Goal: Task Accomplishment & Management: Complete application form

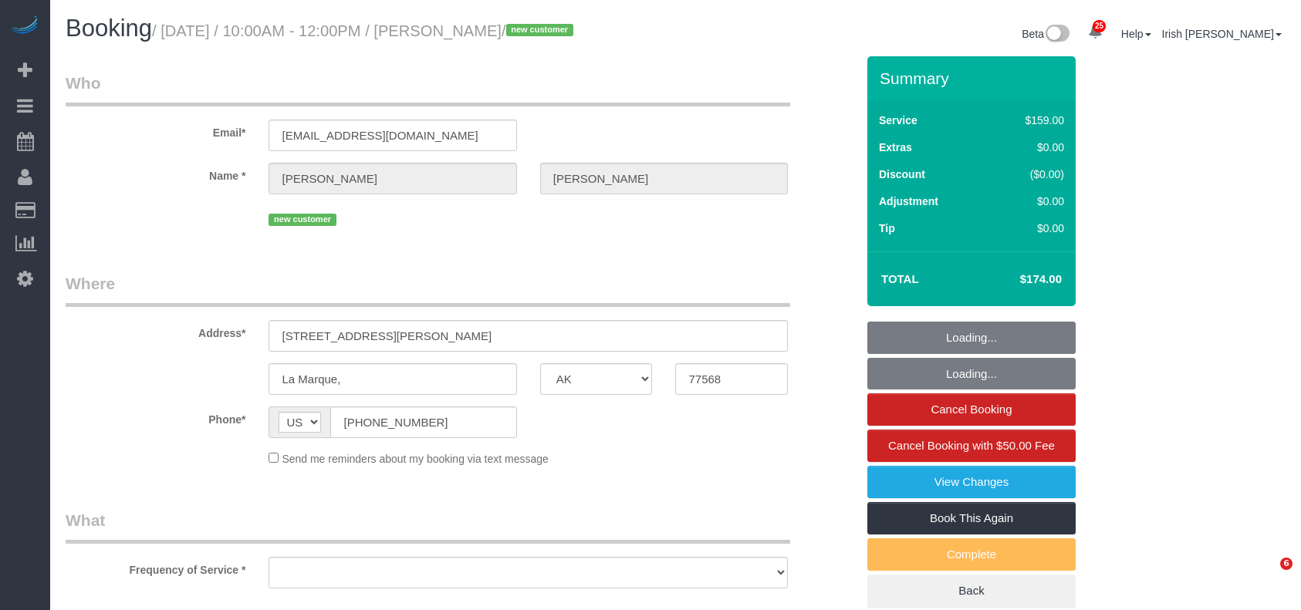
select select "[GEOGRAPHIC_DATA]"
select select "string:fspay-bc13550e-23fc-4c92-98dc-76e0e9ca66dc"
select select "object:14119"
select select "spot245"
select select "object:14178"
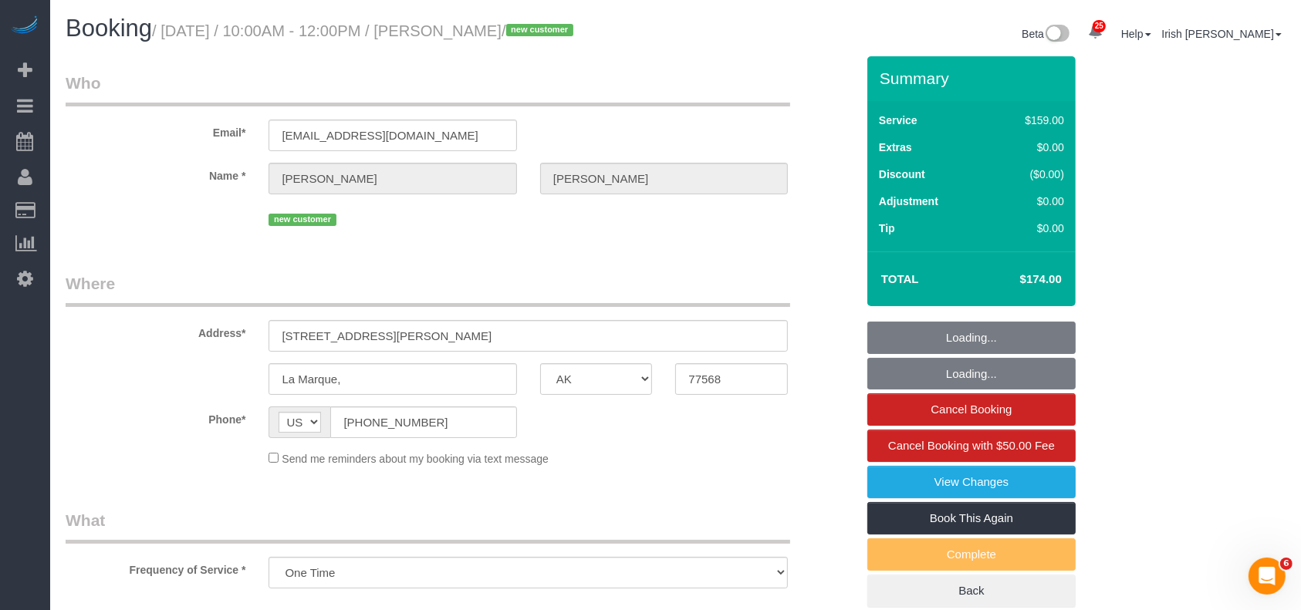
select select "3"
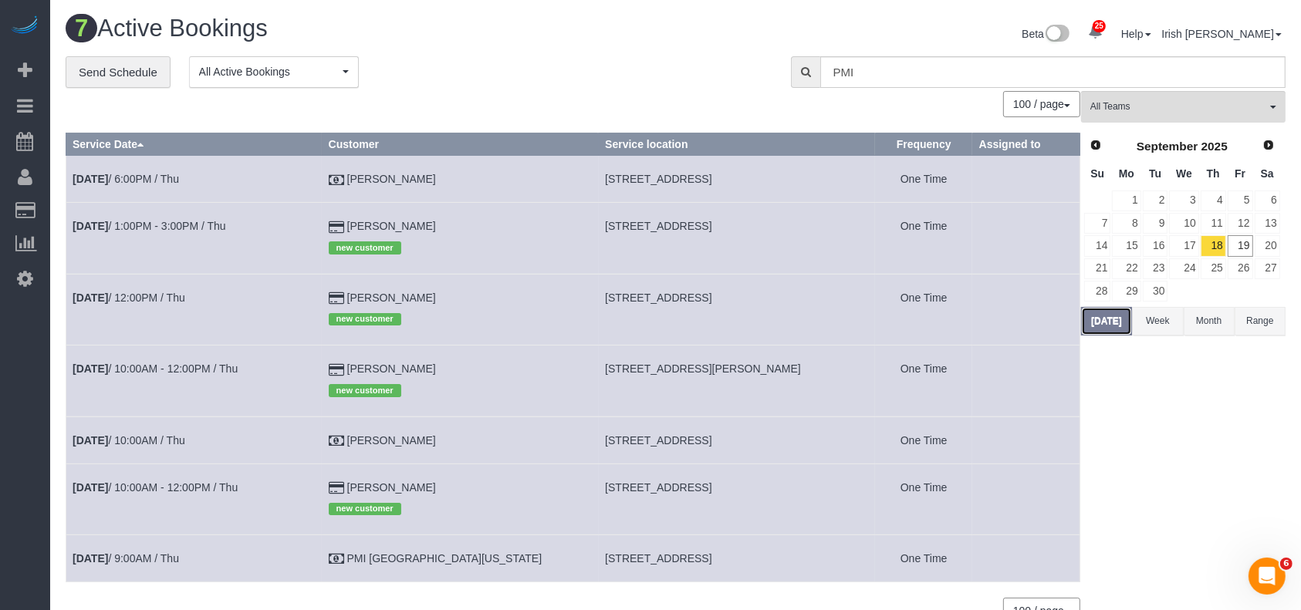
click at [1097, 316] on button "[DATE]" at bounding box center [1106, 321] width 51 height 29
click at [605, 173] on span "[STREET_ADDRESS]" at bounding box center [658, 179] width 106 height 12
click at [605, 174] on span "[STREET_ADDRESS]" at bounding box center [658, 179] width 106 height 12
copy tr "[STREET_ADDRESS]"
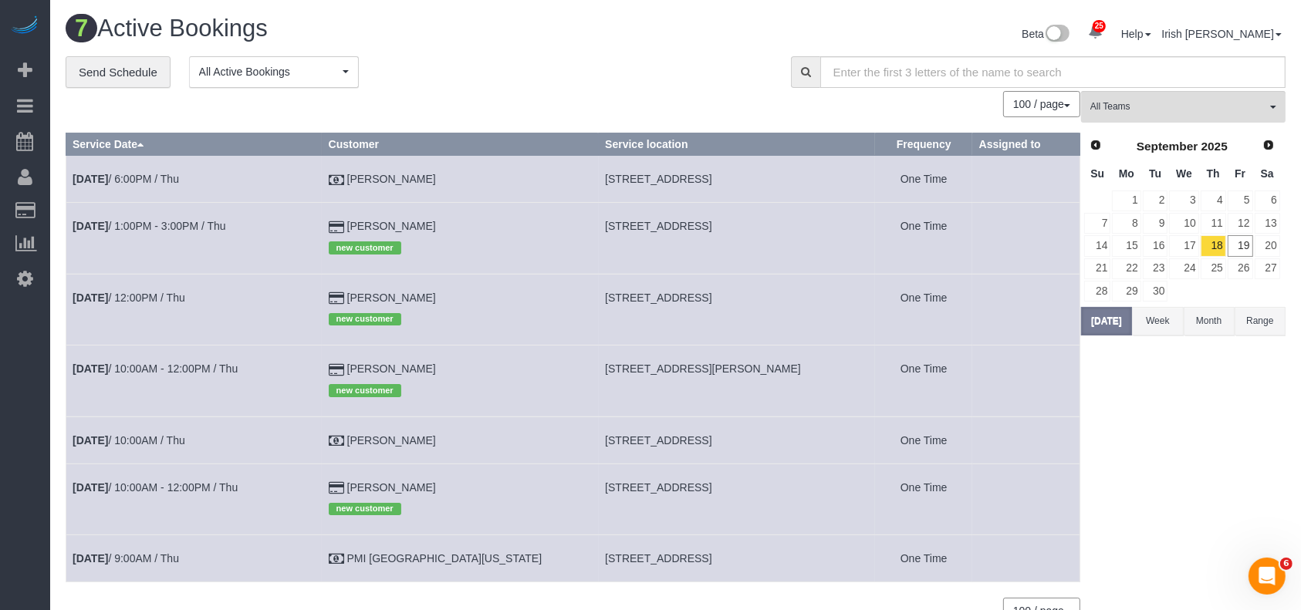
click at [183, 169] on td "[DATE] 6:00PM / Thu" at bounding box center [194, 179] width 256 height 47
click at [169, 176] on link "[DATE] 6:00PM / Thu" at bounding box center [126, 179] width 106 height 12
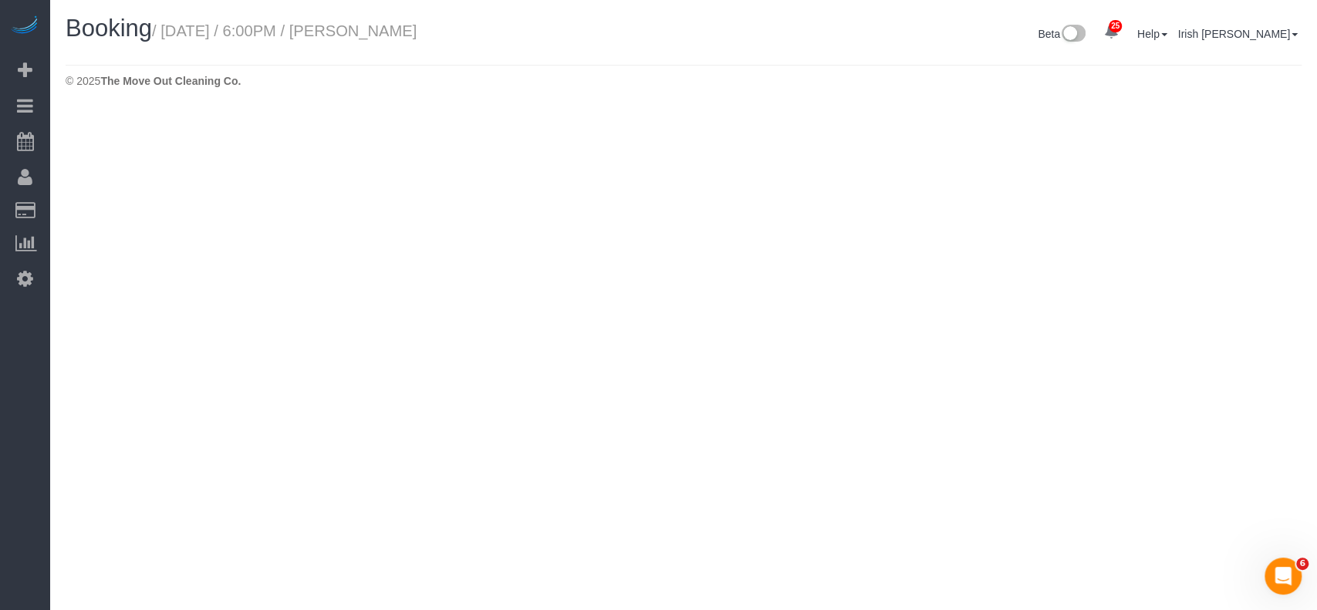
select select "[GEOGRAPHIC_DATA]"
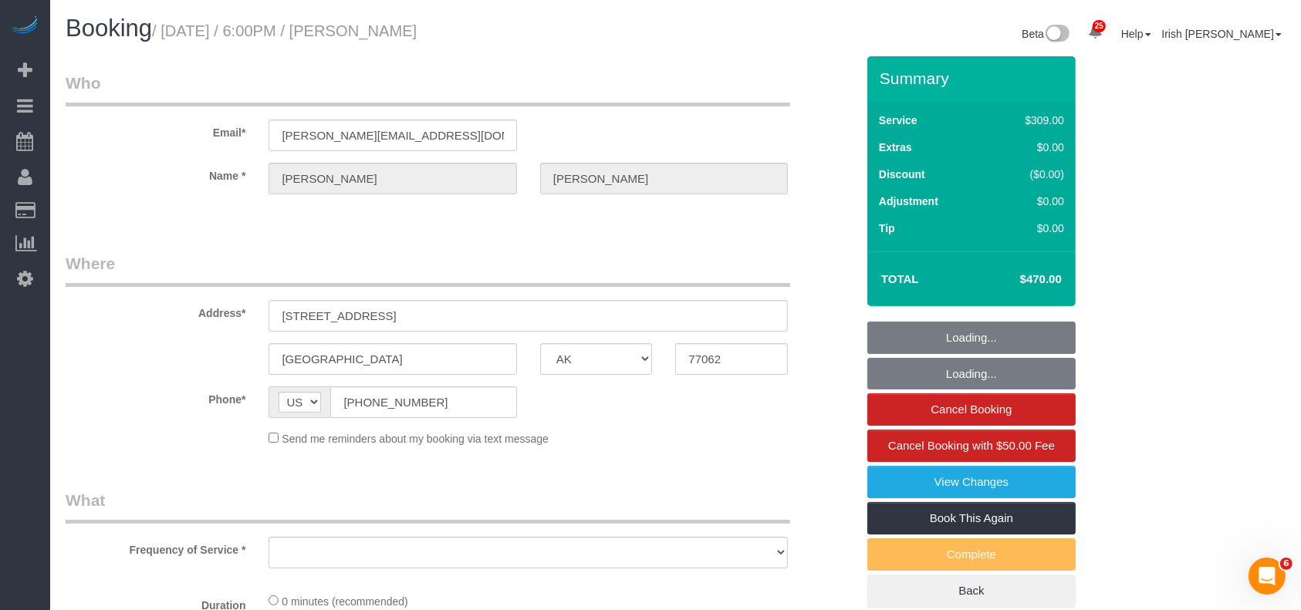
select select "object:14724"
select select "3"
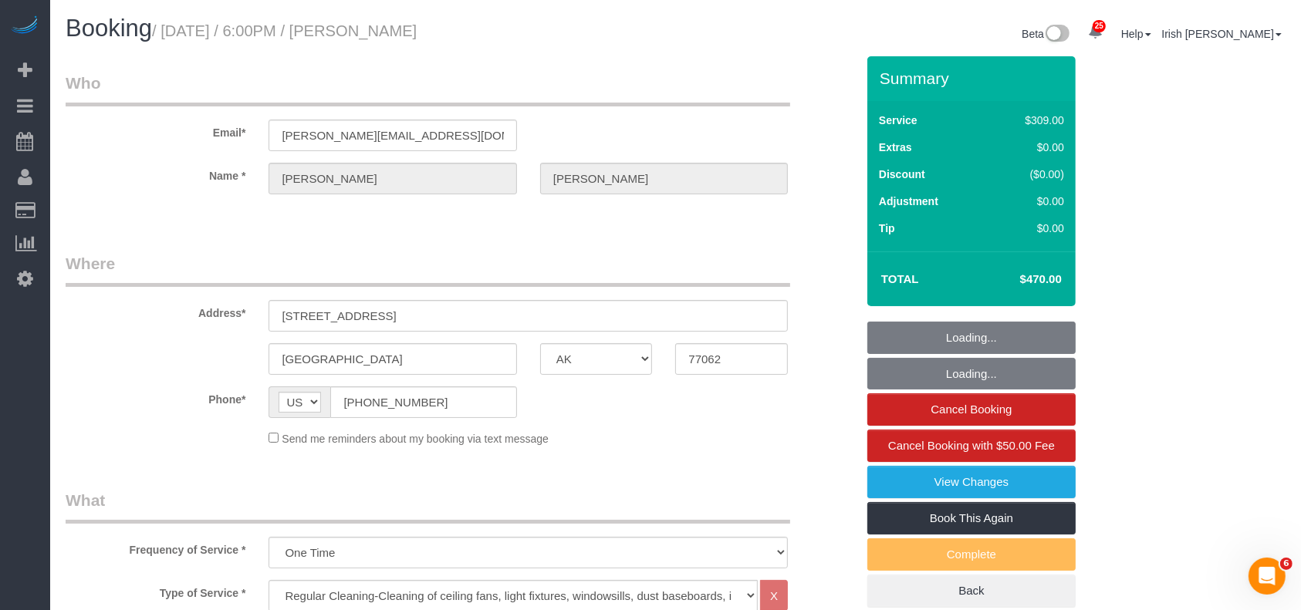
select select "object:14811"
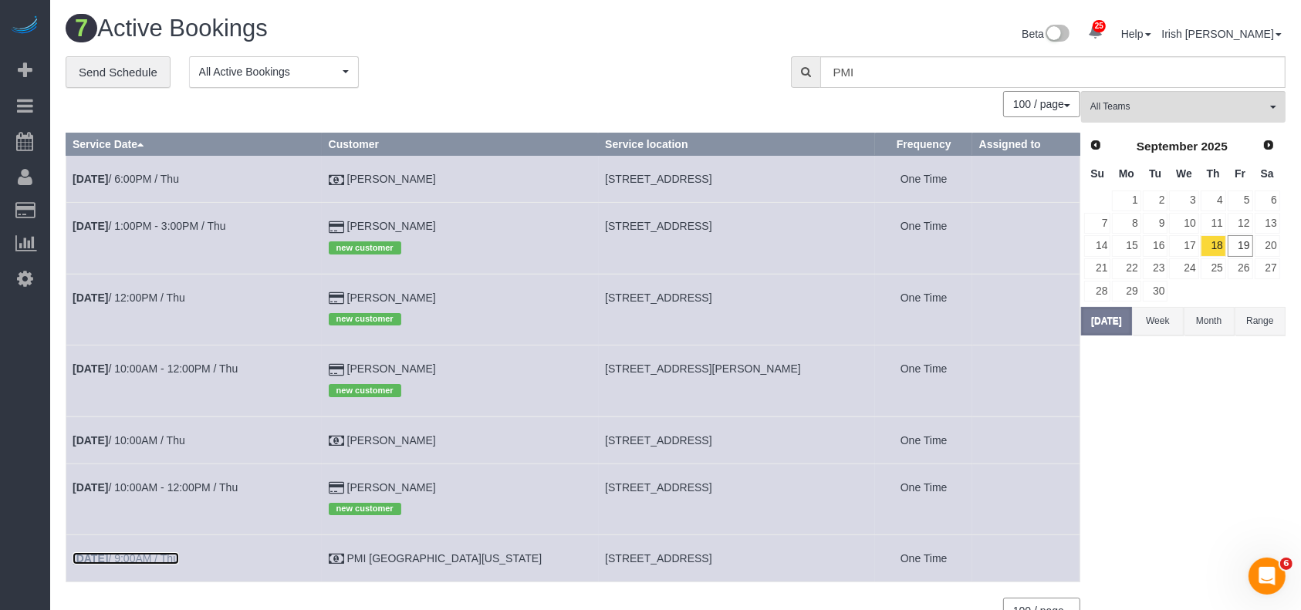
click at [163, 555] on link "[DATE] 9:00AM / Thu" at bounding box center [126, 558] width 106 height 12
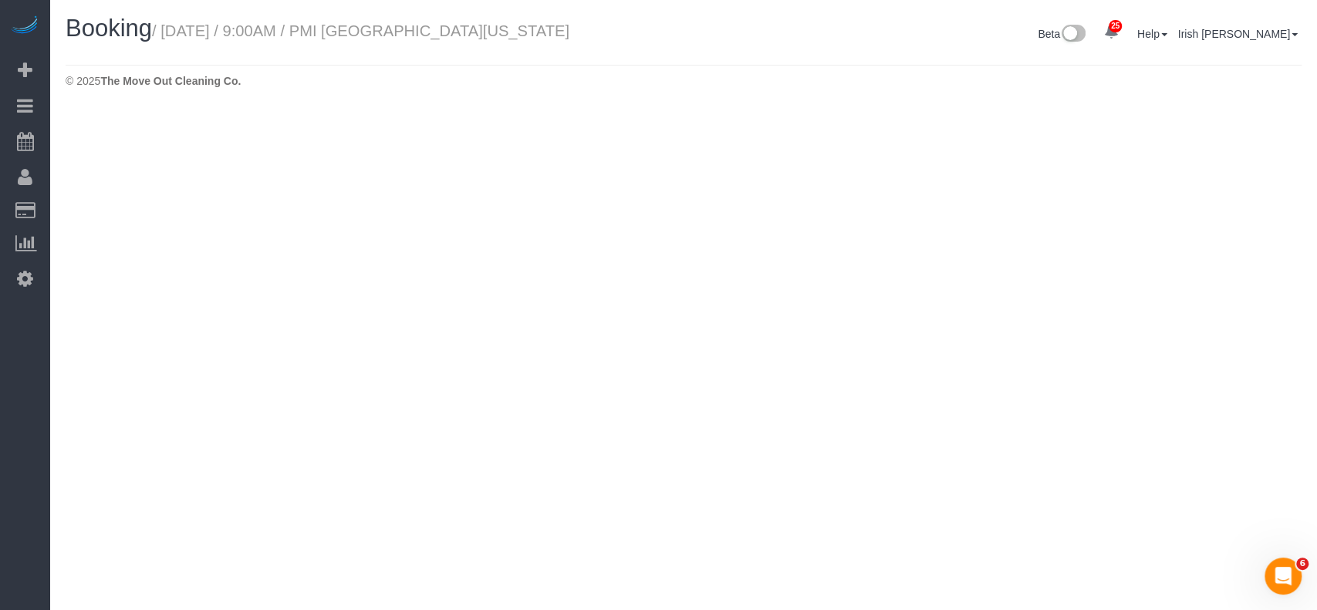
select select "[GEOGRAPHIC_DATA]"
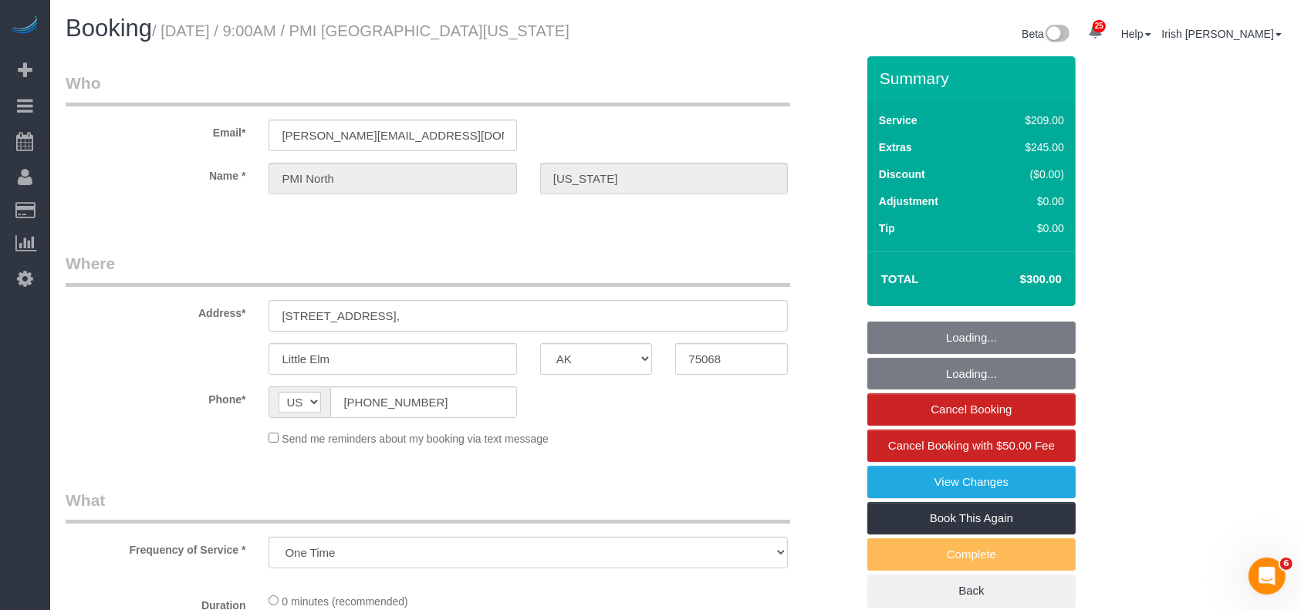
scroll to position [514, 0]
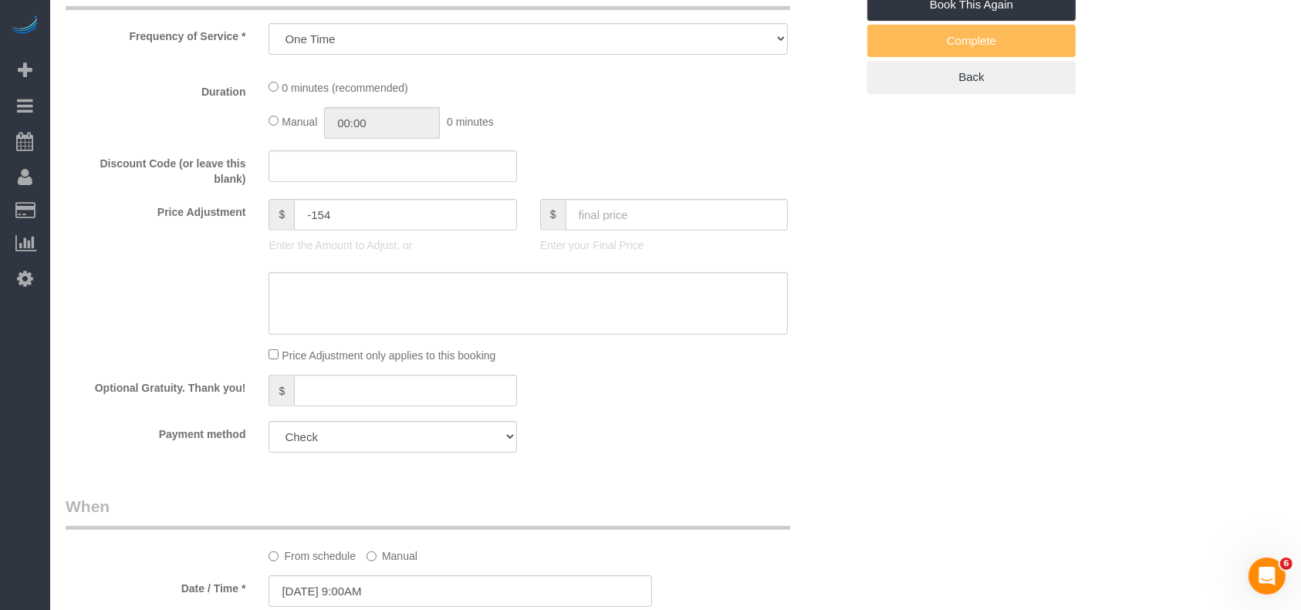
select select "object:15365"
select select "3"
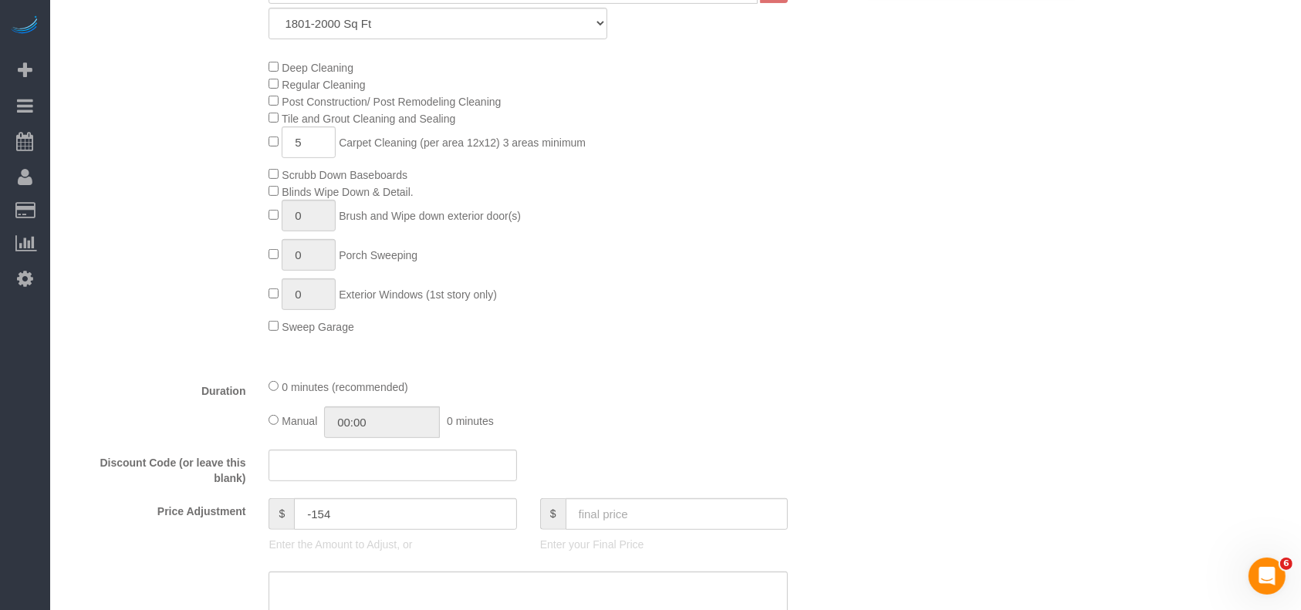
scroll to position [822, 0]
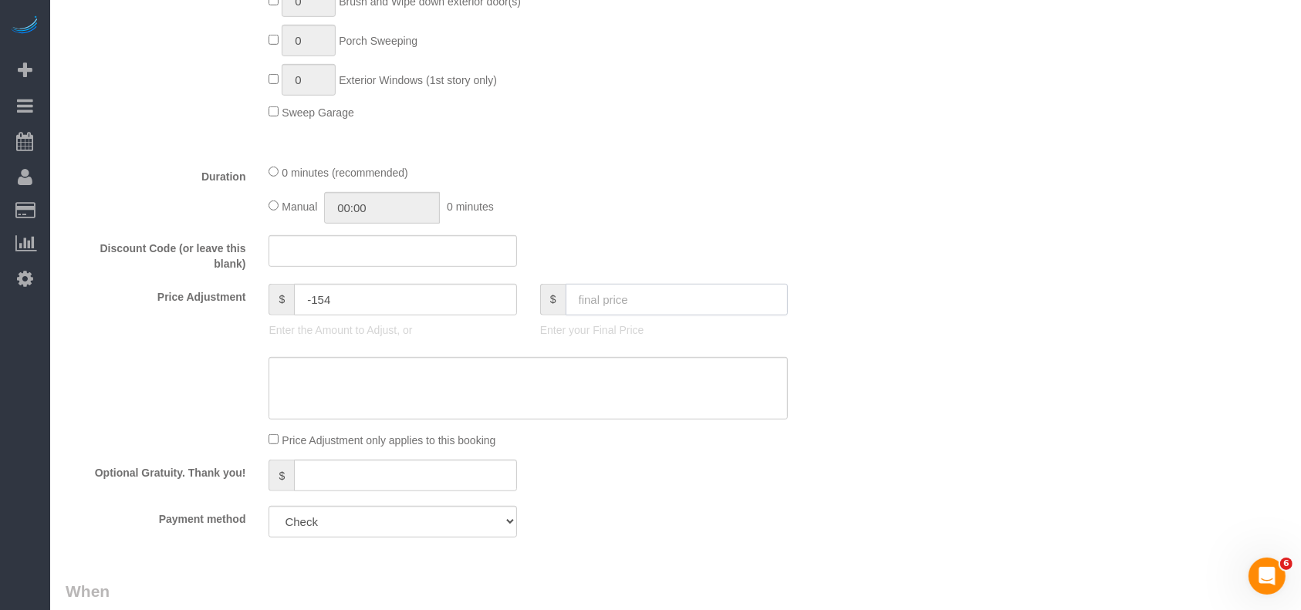
click at [615, 306] on input "text" at bounding box center [676, 300] width 223 height 32
type input "300"
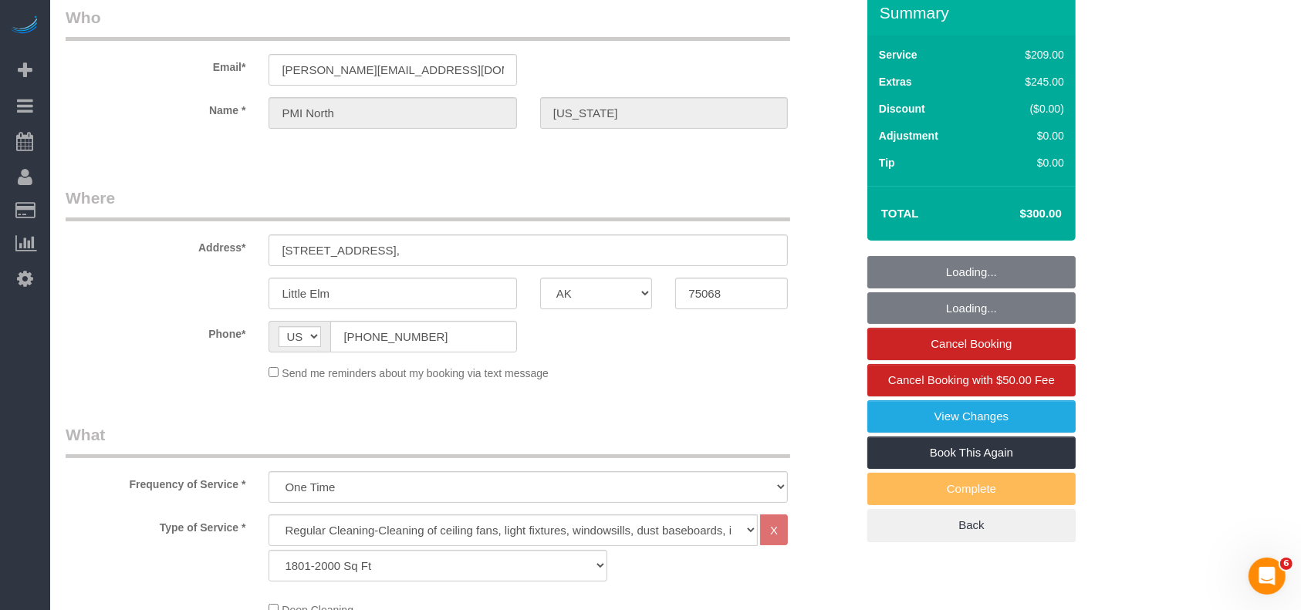
scroll to position [0, 0]
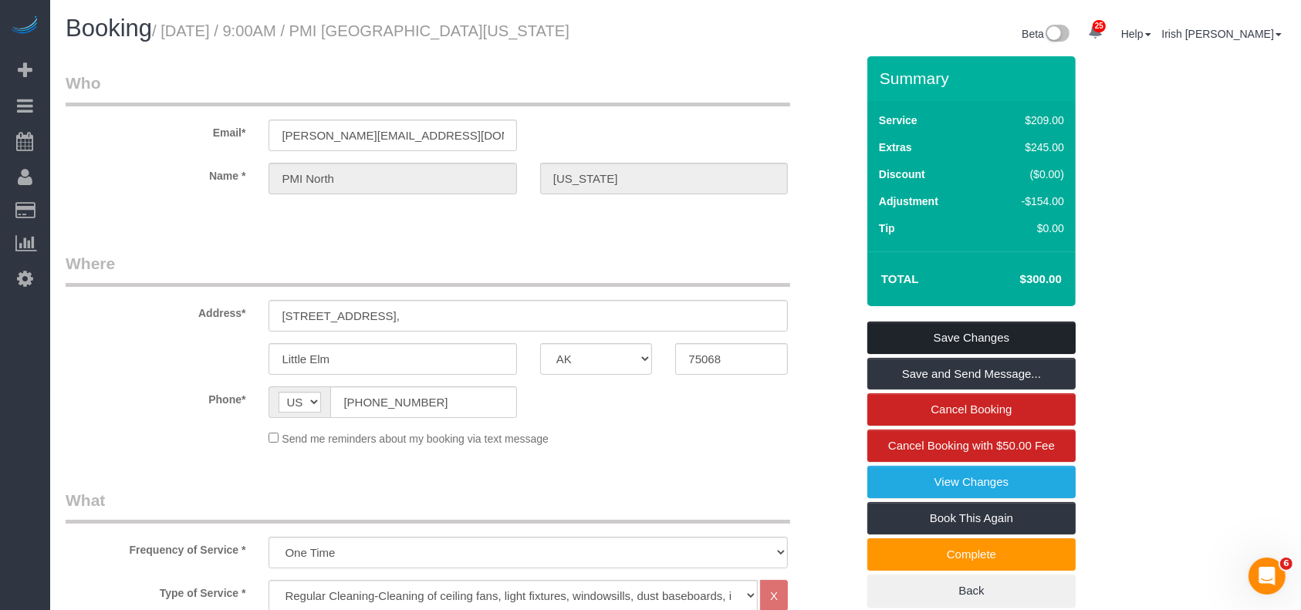
click at [905, 333] on link "Save Changes" at bounding box center [971, 338] width 208 height 32
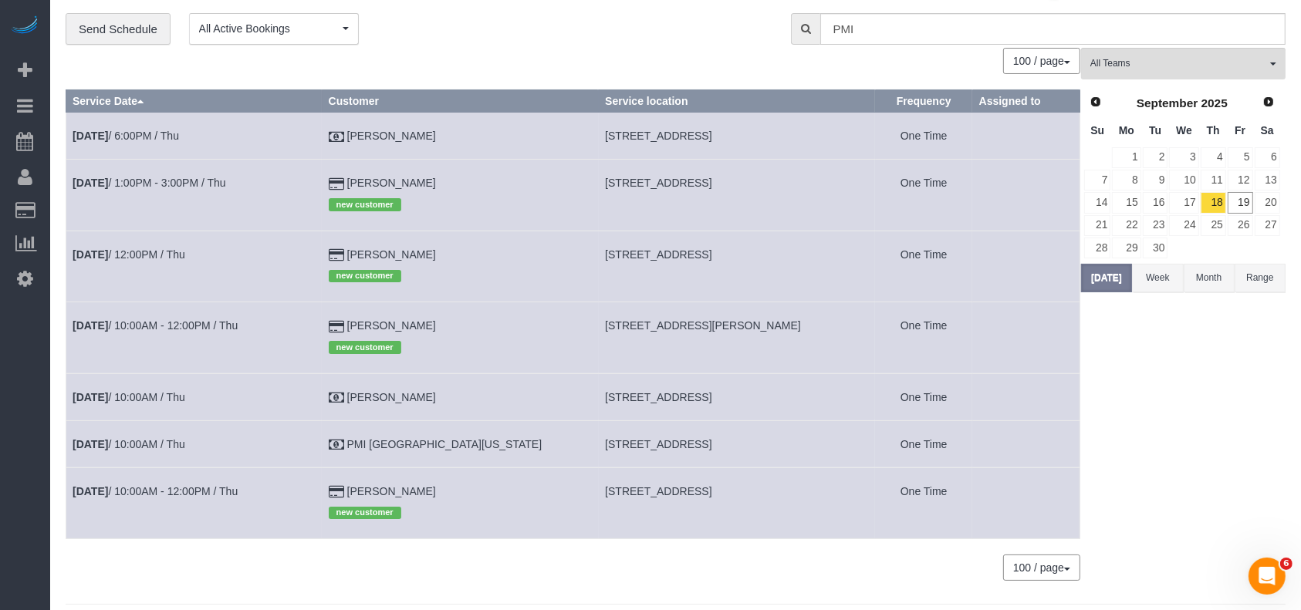
scroll to position [85, 0]
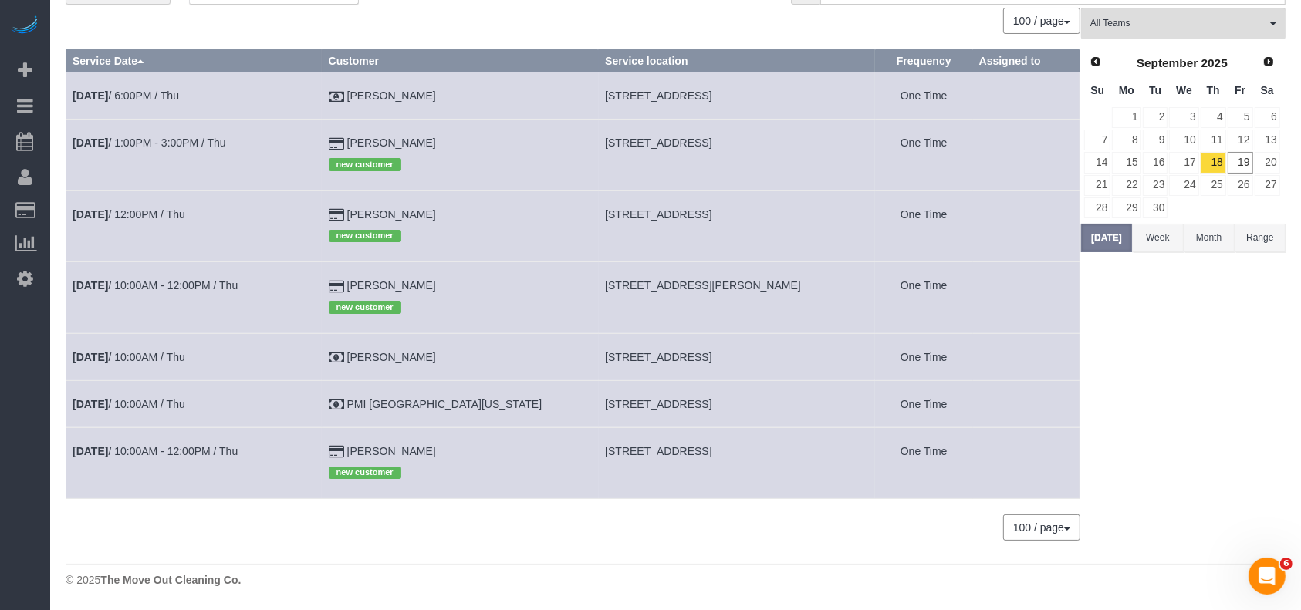
click at [605, 401] on span "[STREET_ADDRESS]" at bounding box center [658, 404] width 106 height 12
copy tr "[STREET_ADDRESS]"
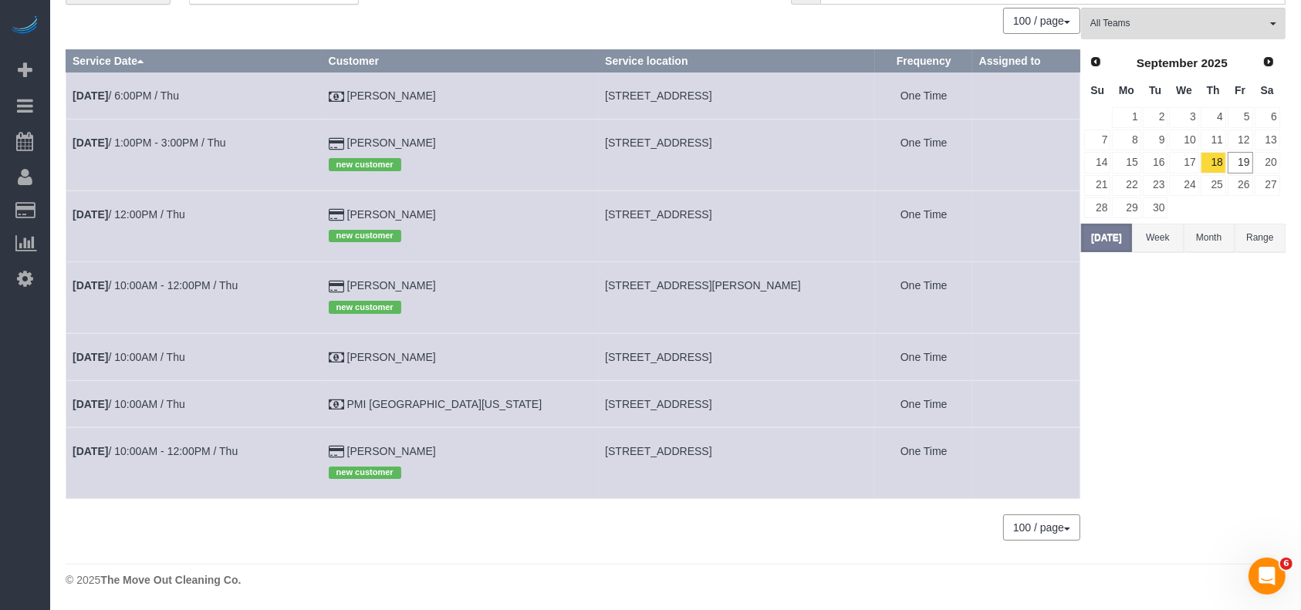
click at [605, 355] on span "[STREET_ADDRESS]" at bounding box center [658, 357] width 106 height 12
copy tr "[STREET_ADDRESS]"
click at [148, 356] on link "[DATE] 10:00AM / Thu" at bounding box center [129, 357] width 113 height 12
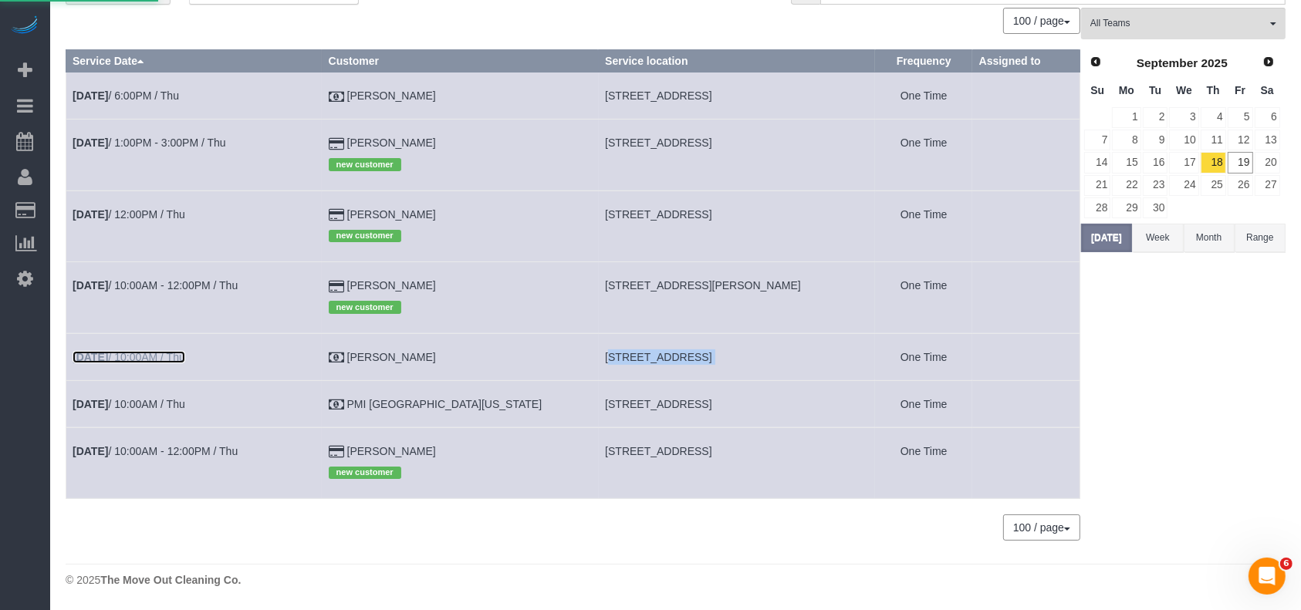
click at [148, 355] on link "[DATE] 10:00AM / Thu" at bounding box center [129, 357] width 113 height 12
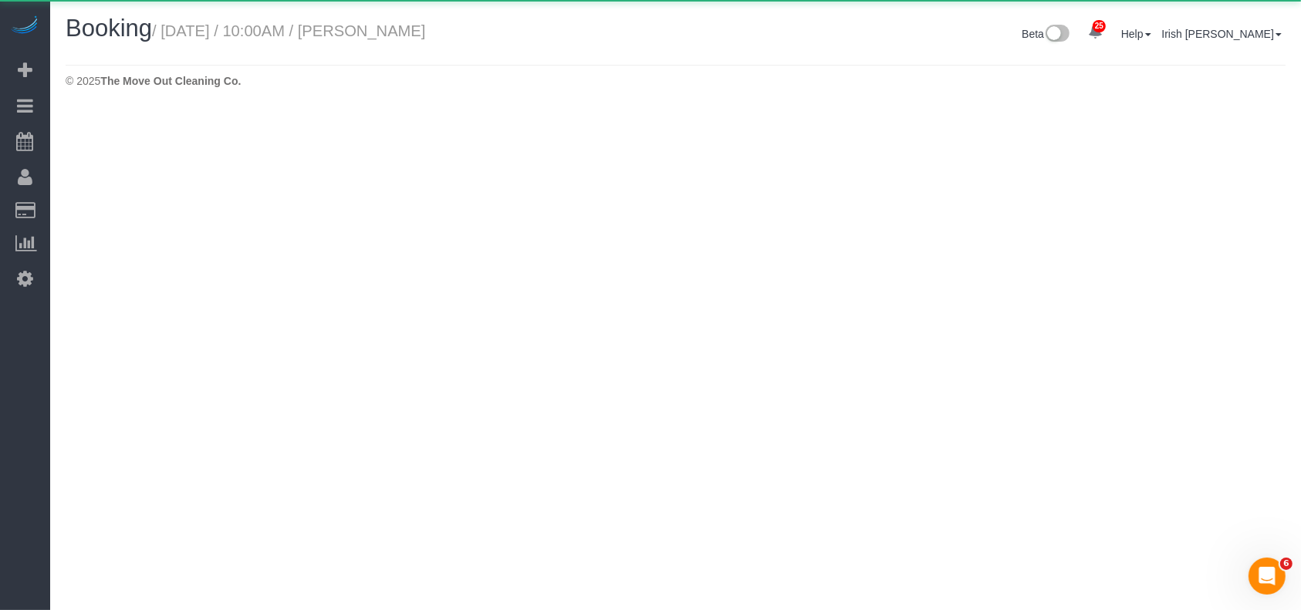
select select "[GEOGRAPHIC_DATA]"
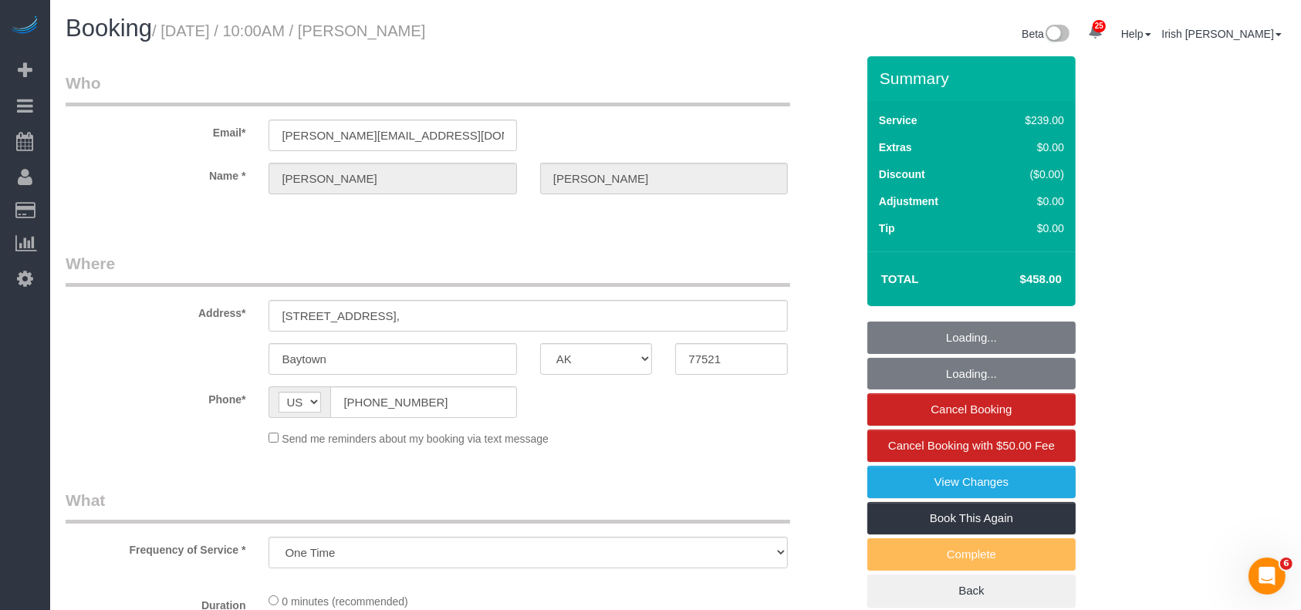
select select "object:15926"
select select "3"
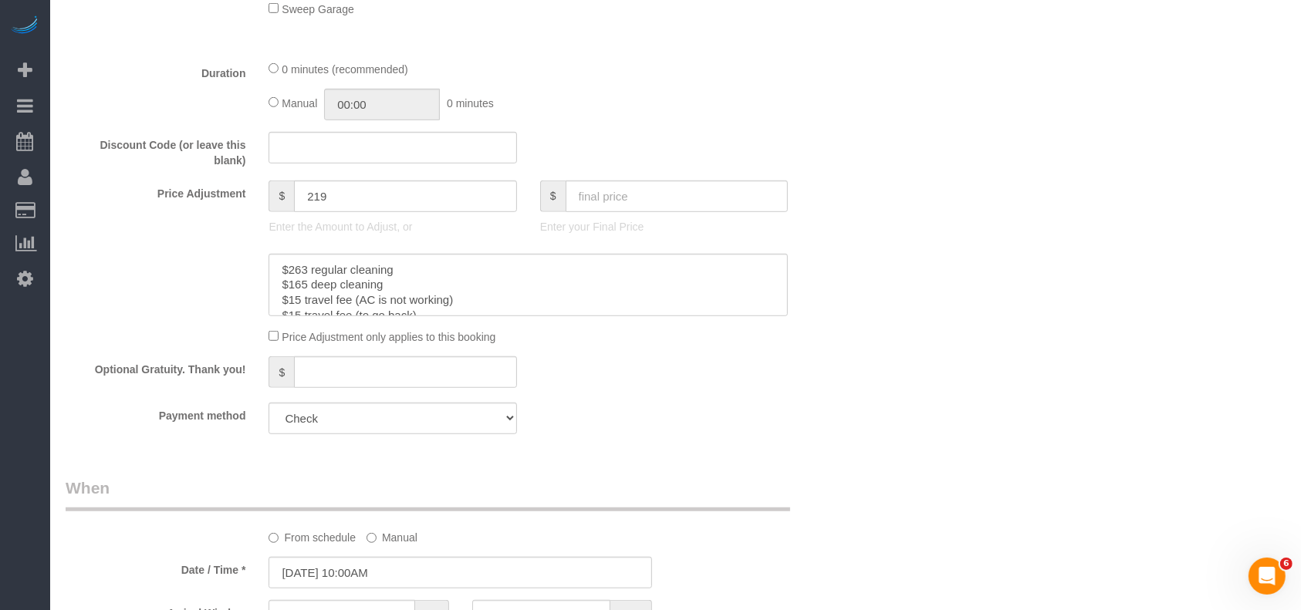
scroll to position [15, 0]
drag, startPoint x: 358, startPoint y: 287, endPoint x: 460, endPoint y: 287, distance: 101.8
click at [460, 287] on textarea at bounding box center [527, 285] width 519 height 63
drag, startPoint x: 445, startPoint y: 309, endPoint x: 354, endPoint y: 308, distance: 91.0
click at [354, 309] on textarea at bounding box center [527, 285] width 519 height 63
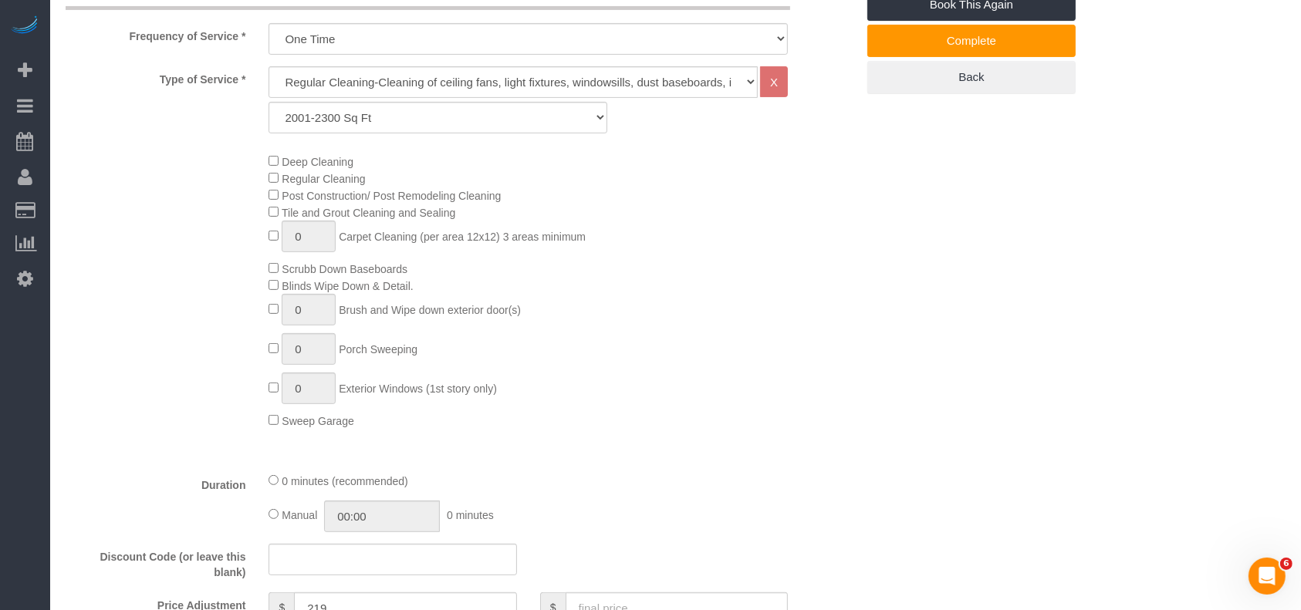
scroll to position [103, 0]
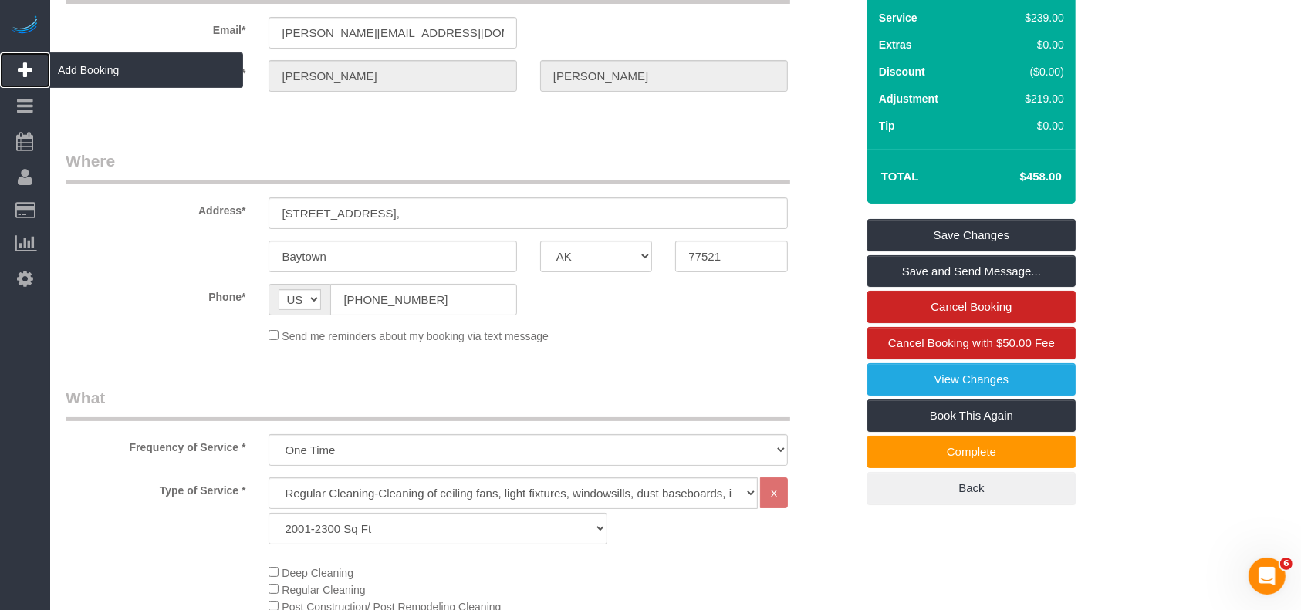
drag, startPoint x: 93, startPoint y: 59, endPoint x: 104, endPoint y: 76, distance: 20.8
click at [95, 59] on span "Add Booking" at bounding box center [146, 69] width 193 height 35
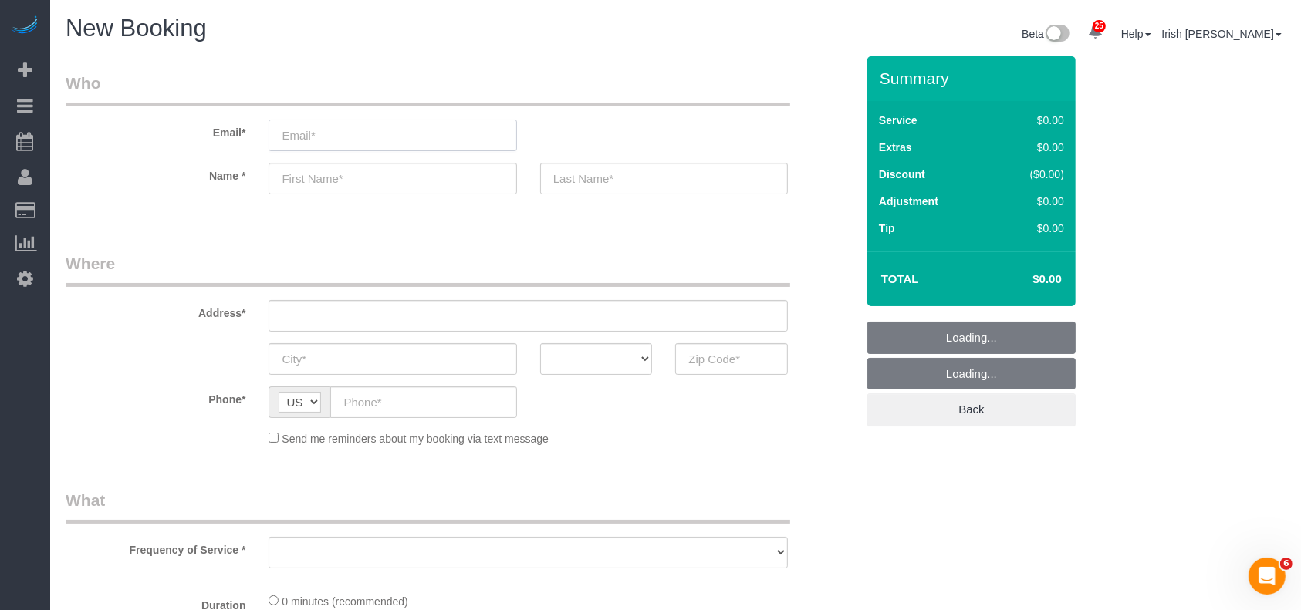
click at [324, 133] on input "email" at bounding box center [392, 136] width 248 height 32
select select "object:16191"
select select "3"
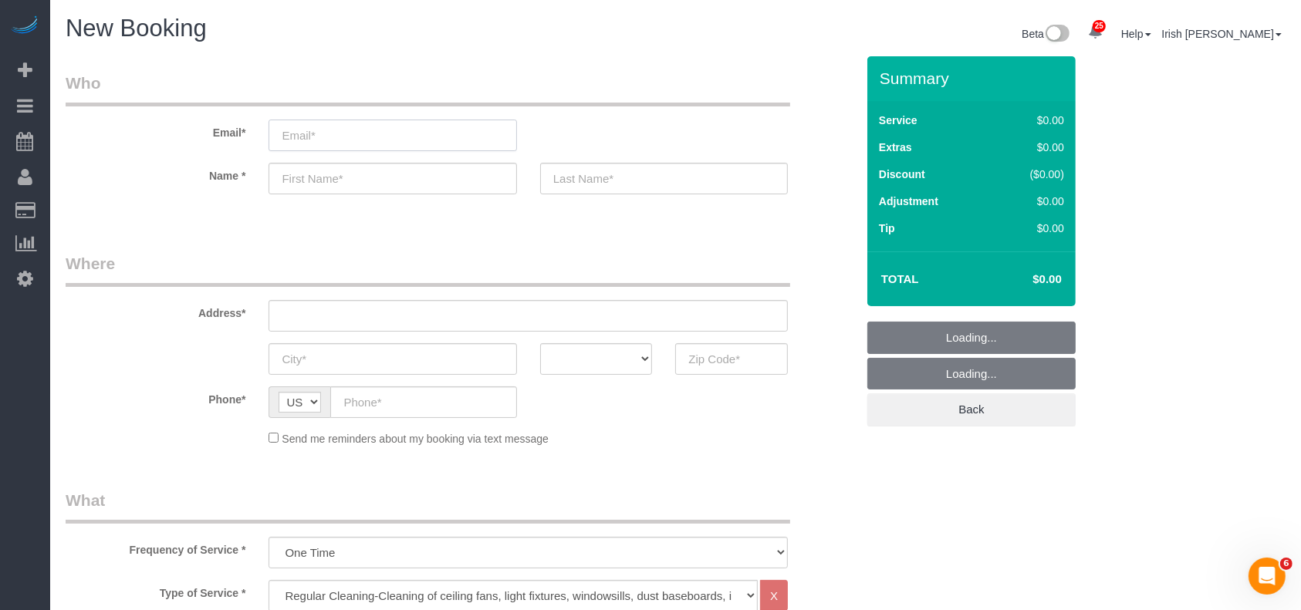
paste input "[PERSON_NAME]"
type input "[PERSON_NAME]"
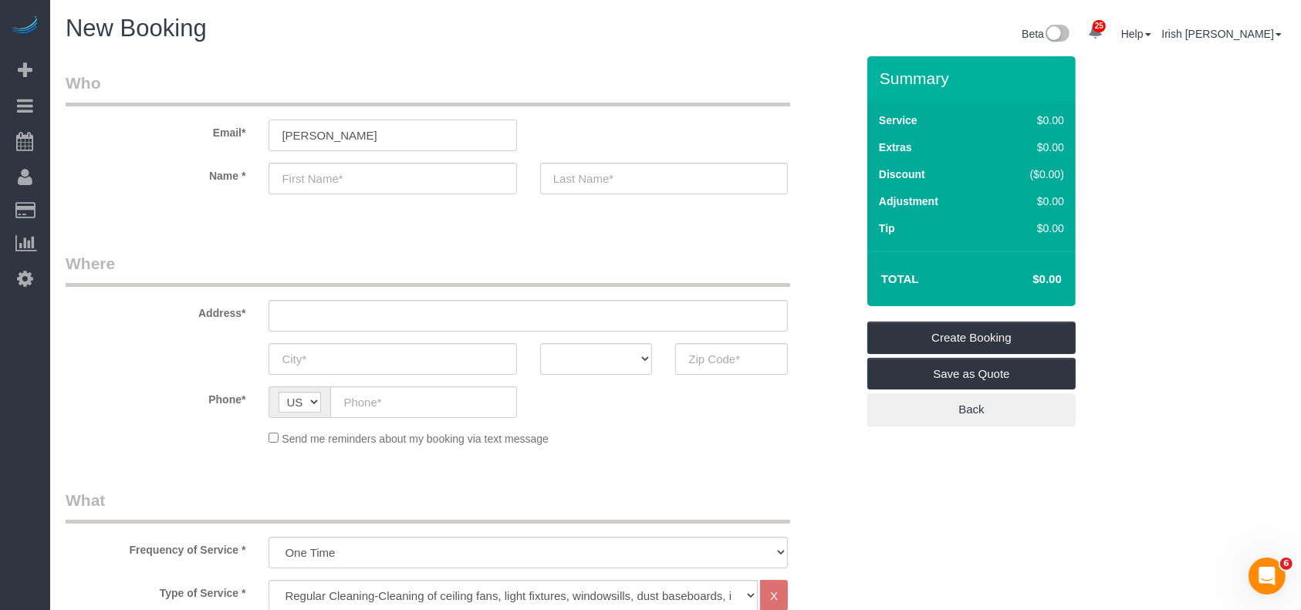
select select "object:16261"
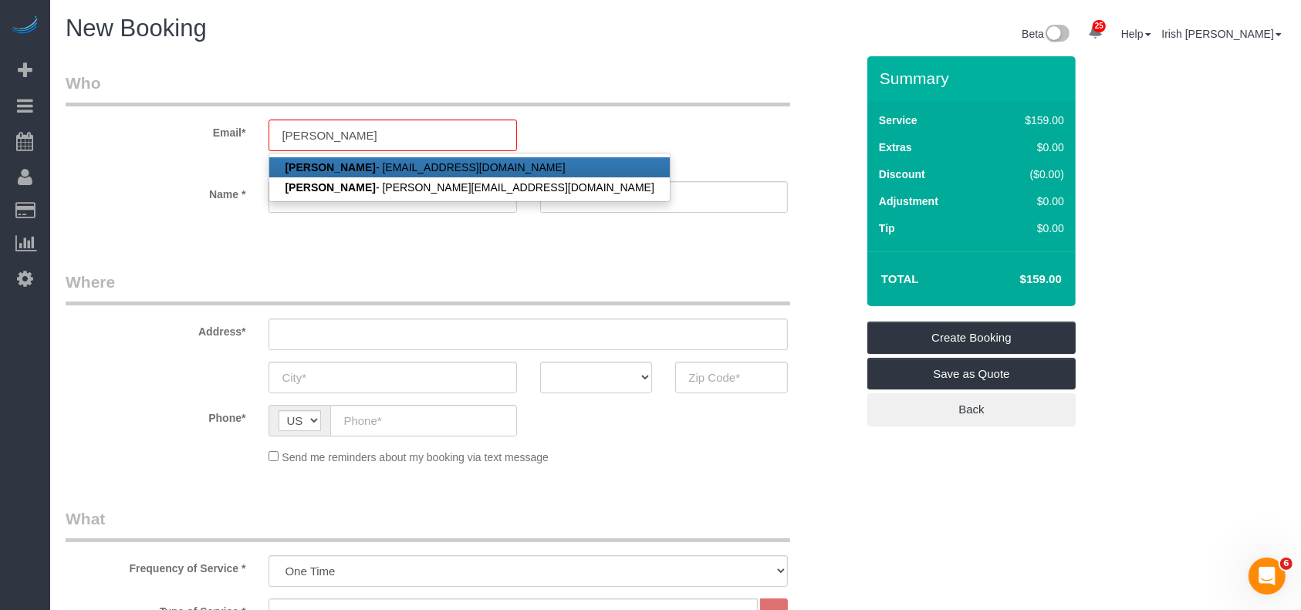
drag, startPoint x: 349, startPoint y: 157, endPoint x: 418, endPoint y: 111, distance: 82.8
click at [349, 158] on link "[PERSON_NAME] - [EMAIL_ADDRESS][DOMAIN_NAME]" at bounding box center [469, 167] width 400 height 20
type input "[EMAIL_ADDRESS][DOMAIN_NAME]"
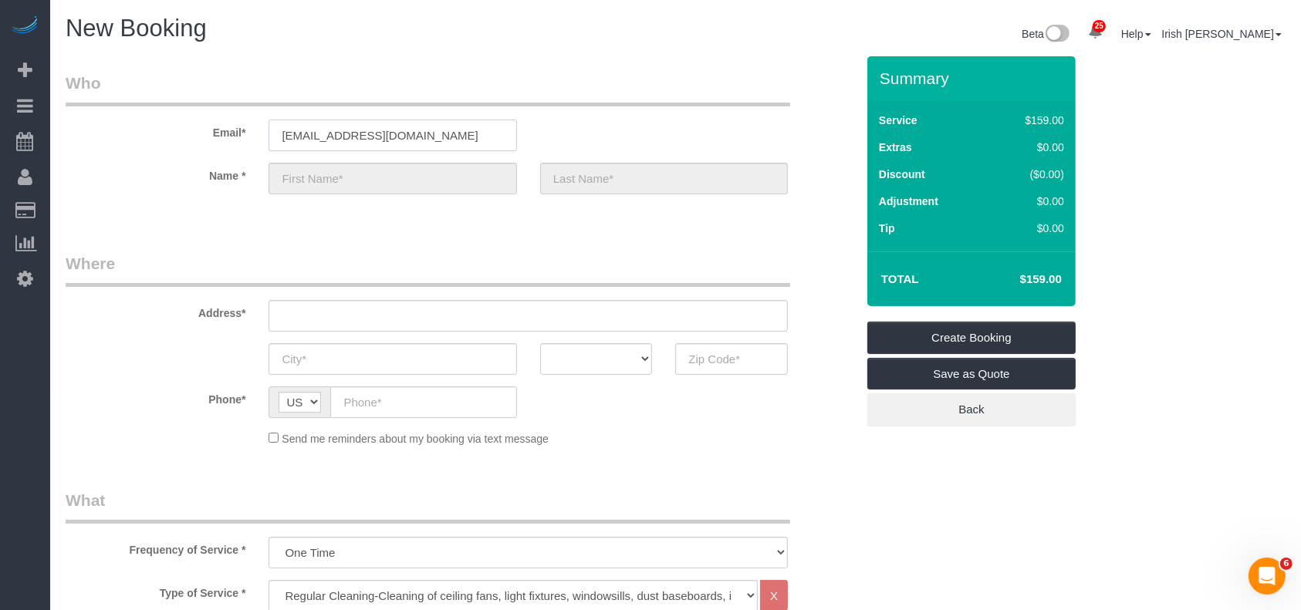
type input "[PERSON_NAME]"
type input "Figarella"
type input "[PHONE_NUMBER]"
type input "[STREET_ADDRESS]"
type input "CONROE,"
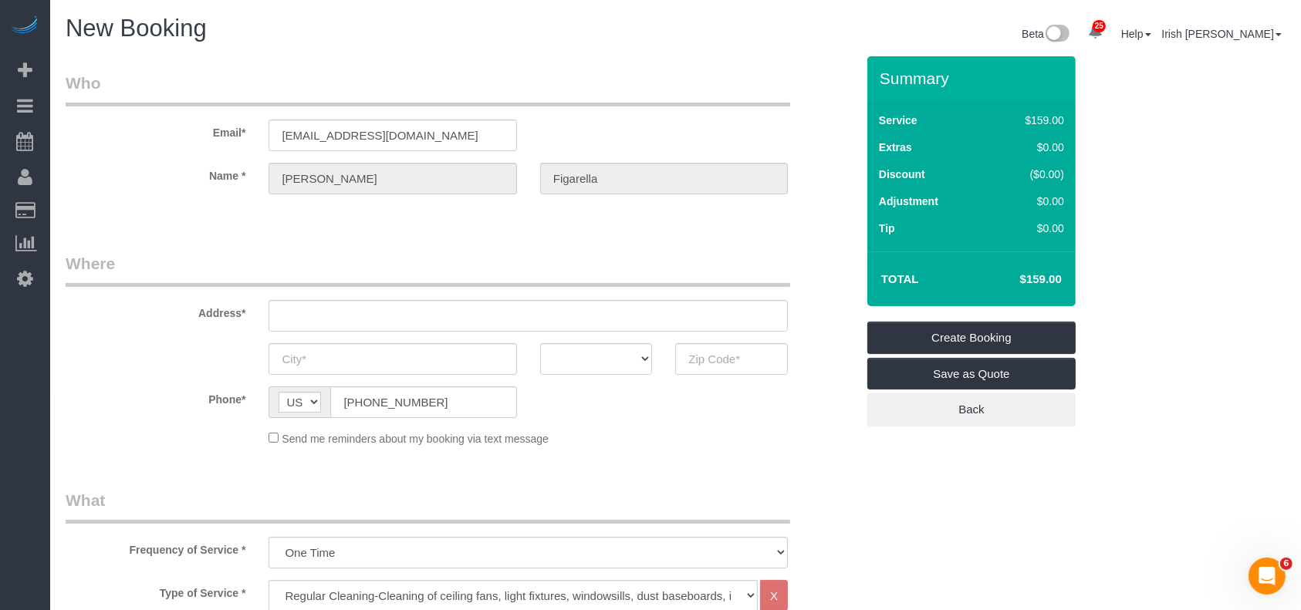
select select "[GEOGRAPHIC_DATA]"
type input "77301"
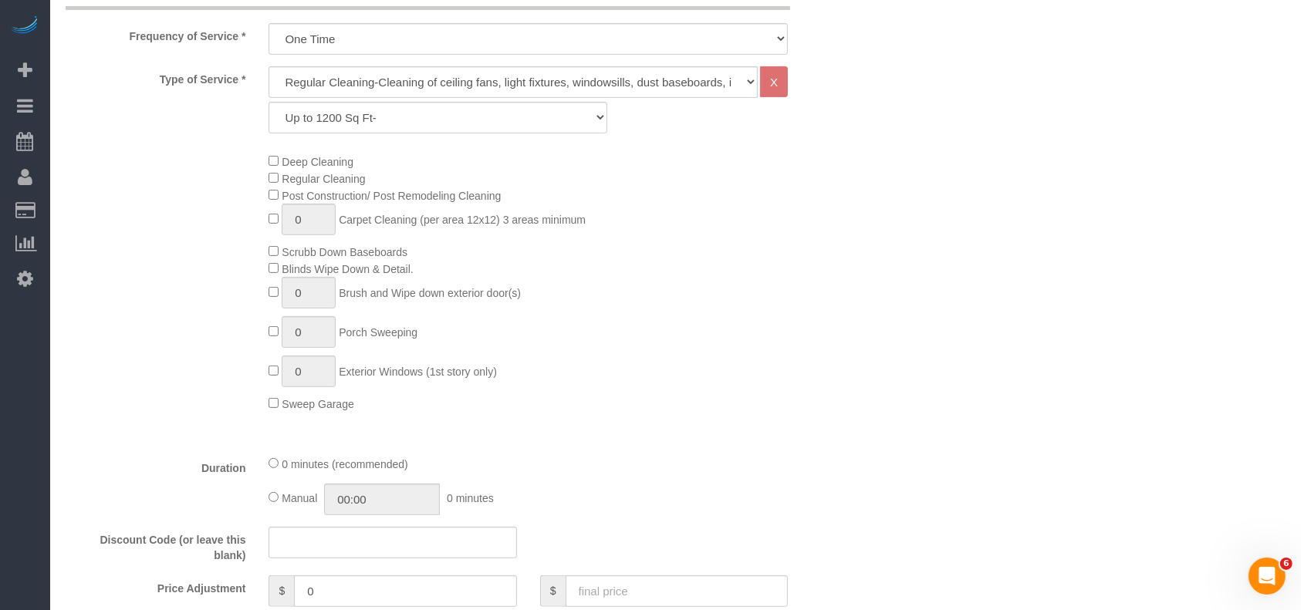
scroll to position [1028, 0]
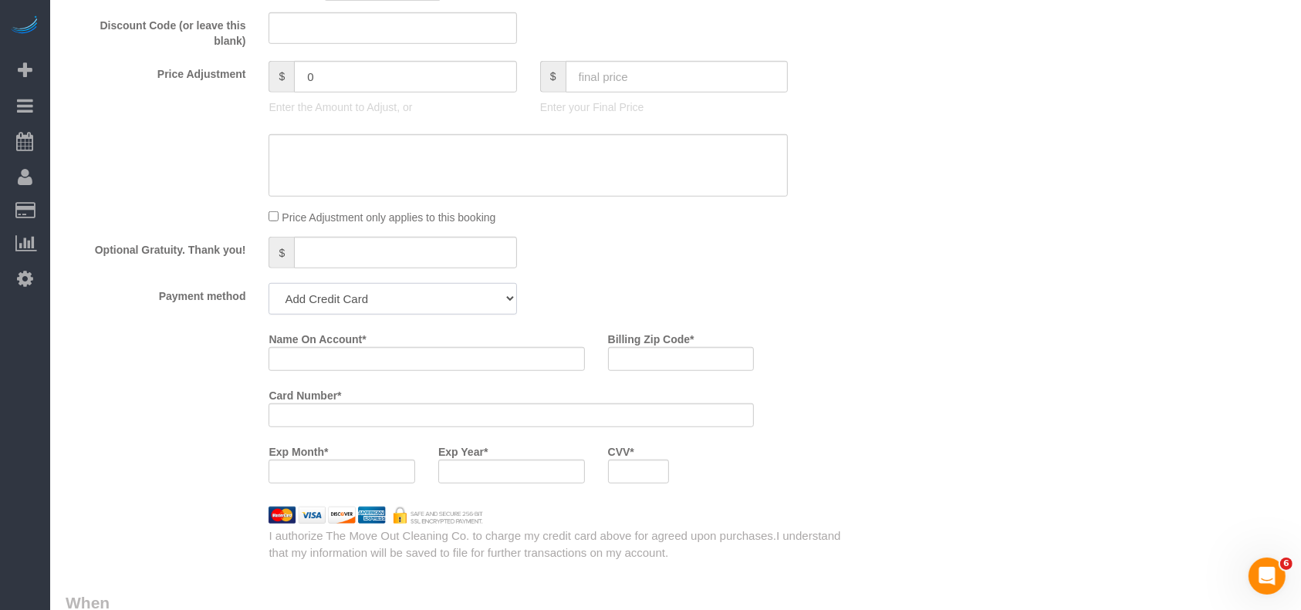
click at [443, 298] on select "Add Credit Card Cash Check Paypal" at bounding box center [392, 299] width 248 height 32
click at [850, 248] on div "Optional Gratuity. Thank you! $" at bounding box center [460, 254] width 813 height 35
